Goal: Task Accomplishment & Management: Manage account settings

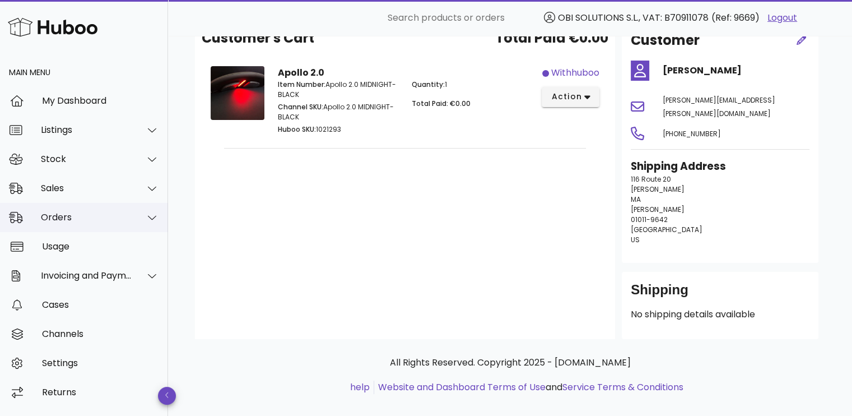
click at [75, 219] on div "Orders" at bounding box center [86, 217] width 91 height 11
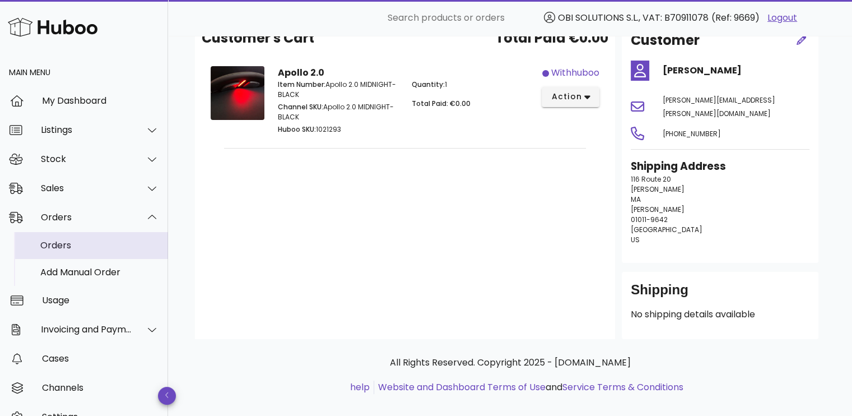
click at [76, 238] on div "Orders" at bounding box center [99, 245] width 119 height 24
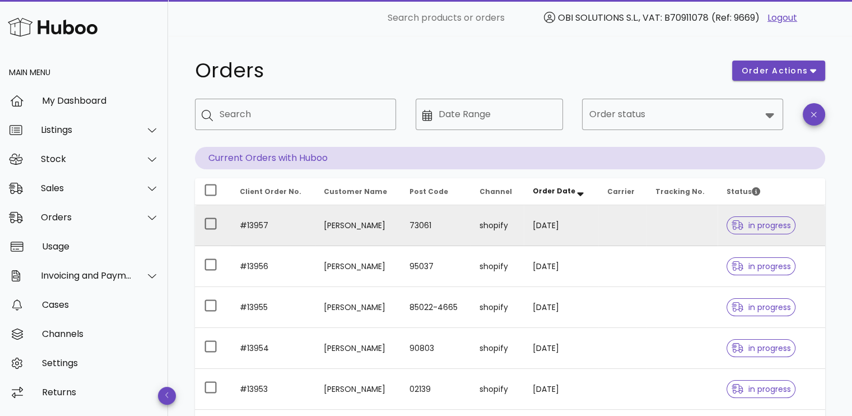
click at [400, 227] on td "Lea Wilhelm" at bounding box center [358, 225] width 86 height 41
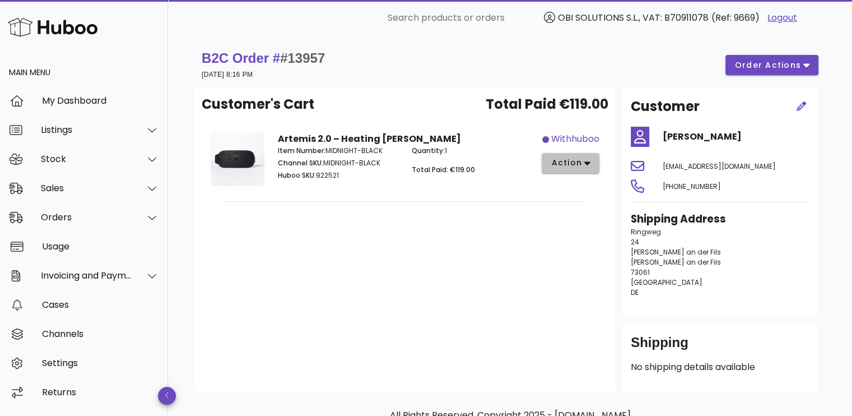
click at [580, 160] on span "action" at bounding box center [566, 163] width 31 height 12
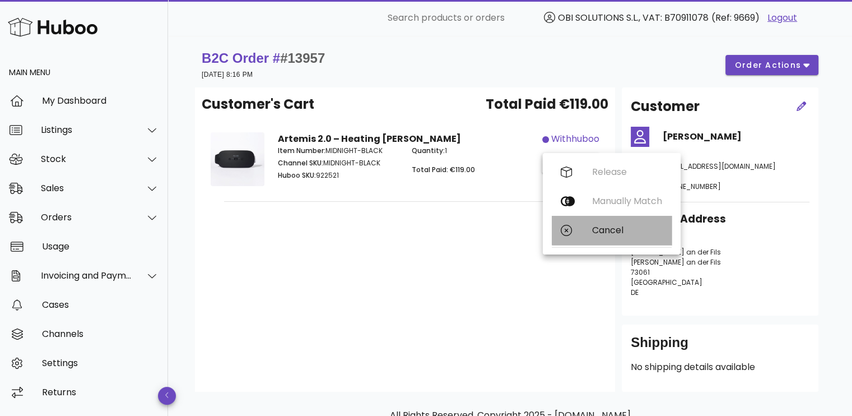
click at [591, 229] on div "Cancel" at bounding box center [612, 230] width 120 height 29
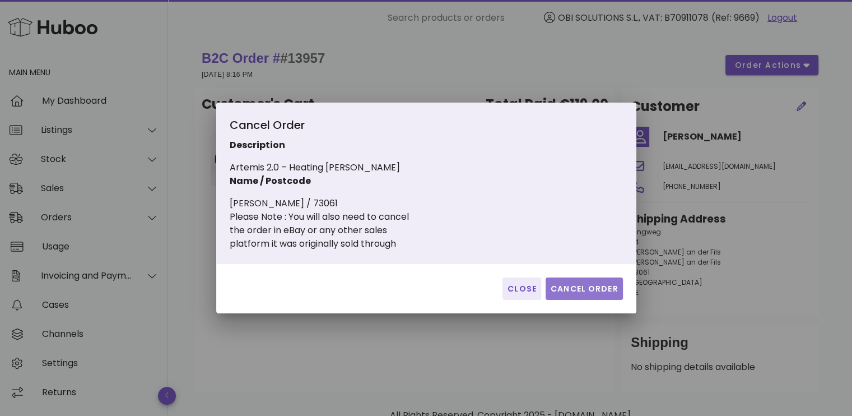
click at [588, 285] on span "Cancel Order" at bounding box center [584, 289] width 68 height 12
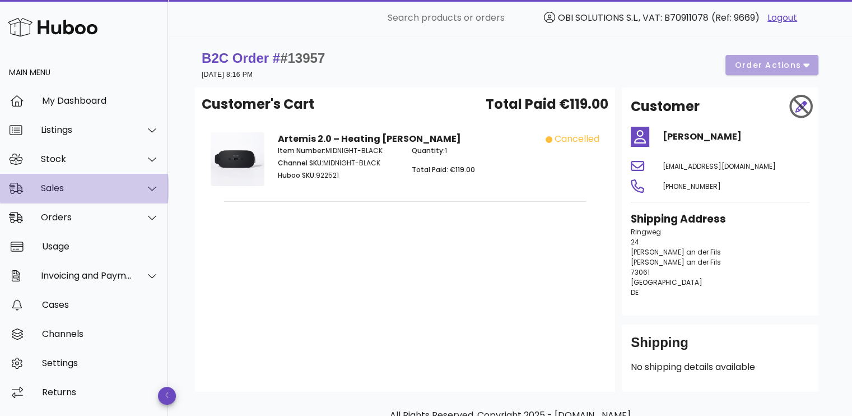
click at [81, 192] on div "Sales" at bounding box center [86, 188] width 91 height 11
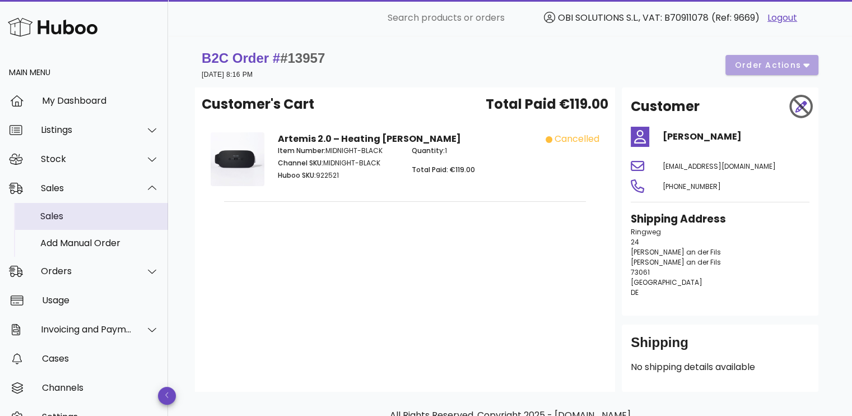
click at [84, 218] on div "Sales" at bounding box center [99, 216] width 119 height 11
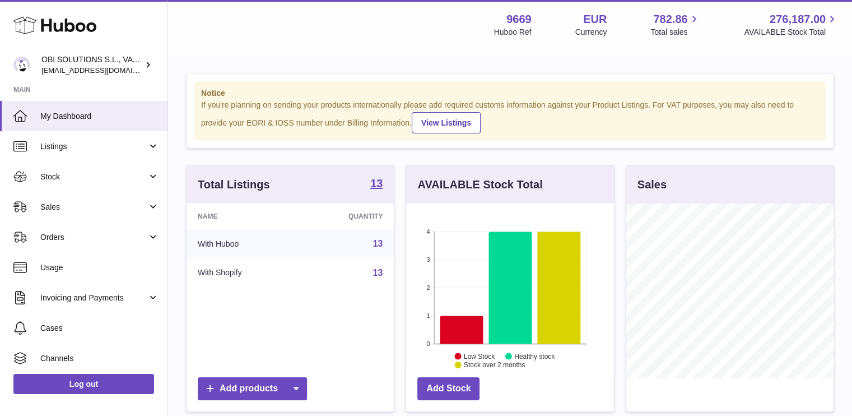
scroll to position [175, 208]
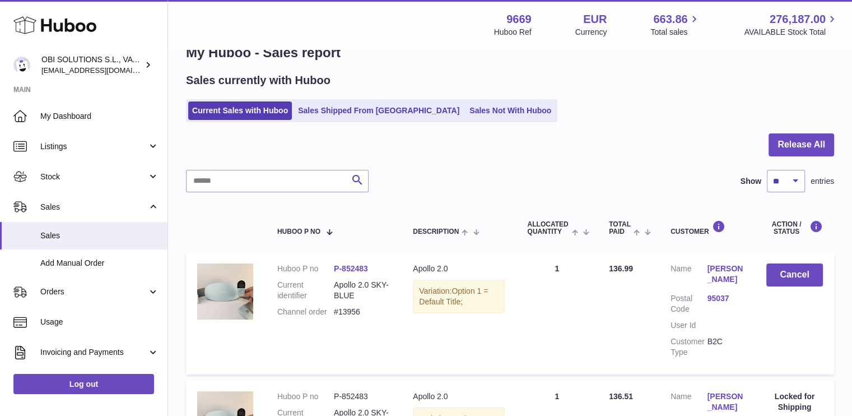
scroll to position [27, 0]
